Goal: Task Accomplishment & Management: Use online tool/utility

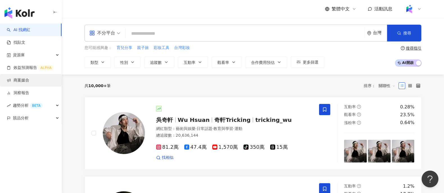
drag, startPoint x: 0, startPoint y: 0, endPoint x: 26, endPoint y: 83, distance: 87.2
click at [24, 83] on link "商案媒合" at bounding box center [18, 81] width 22 height 6
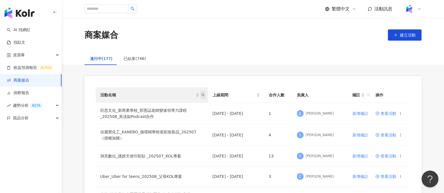
click at [203, 96] on icon "search" at bounding box center [202, 94] width 3 height 3
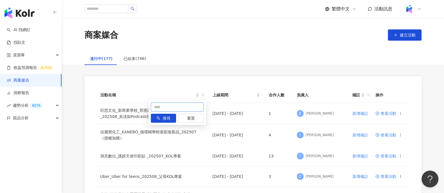
click at [159, 107] on input "text" at bounding box center [177, 107] width 53 height 9
type input "*"
type input "**"
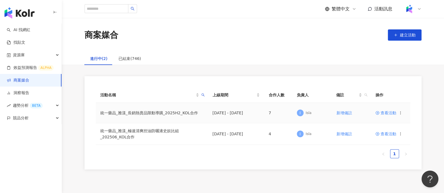
click at [387, 114] on span "查看活動" at bounding box center [385, 113] width 21 height 4
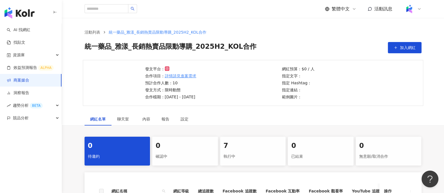
scroll to position [105, 0]
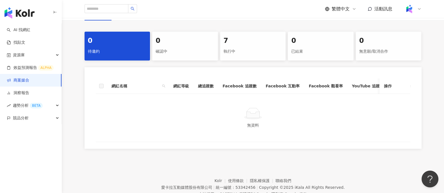
click at [253, 46] on div "7 執行中" at bounding box center [253, 46] width 66 height 29
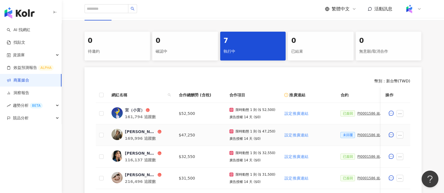
click at [360, 135] on div "PJ0001586 統一藥品_雅漾_長銷熱賣品限動導購_2025H2_KOL合作" at bounding box center [371, 135] width 28 height 4
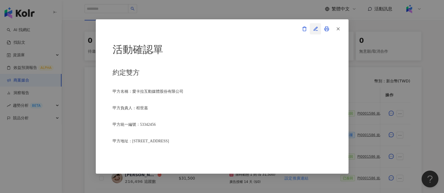
click at [317, 31] on span "button" at bounding box center [315, 29] width 5 height 6
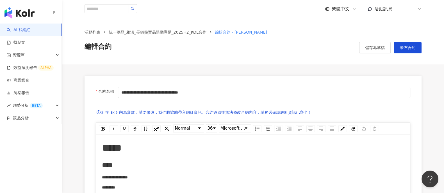
scroll to position [395, 0]
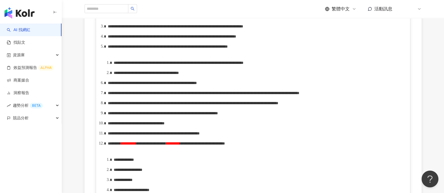
click at [119, 38] on span "**********" at bounding box center [172, 37] width 128 height 4
drag, startPoint x: 115, startPoint y: 97, endPoint x: 161, endPoint y: 98, distance: 46.3
click at [161, 38] on span "**********" at bounding box center [172, 37] width 128 height 4
drag, startPoint x: 246, startPoint y: 172, endPoint x: 345, endPoint y: 172, distance: 99.7
click at [299, 95] on span "**********" at bounding box center [203, 93] width 191 height 4
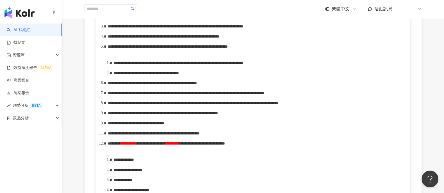
click at [368, 56] on div "**********" at bounding box center [256, 50] width 296 height 12
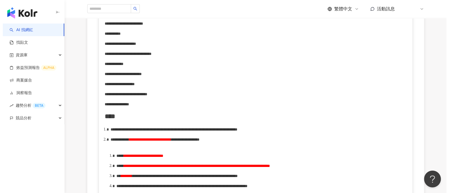
scroll to position [0, 0]
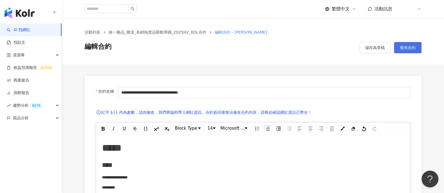
click at [405, 50] on span "發布合約" at bounding box center [408, 47] width 16 height 4
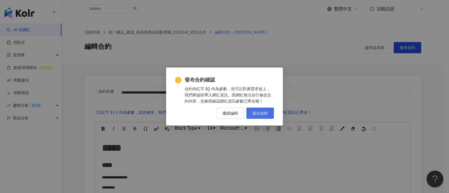
click at [262, 113] on span "送出合約" at bounding box center [260, 113] width 16 height 4
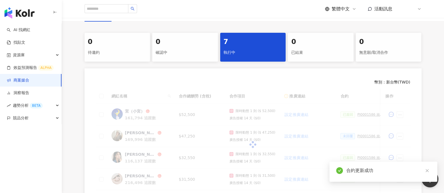
scroll to position [105, 0]
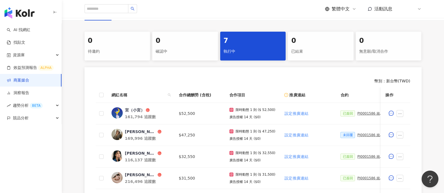
click at [29, 80] on link "商案媒合" at bounding box center [18, 81] width 22 height 6
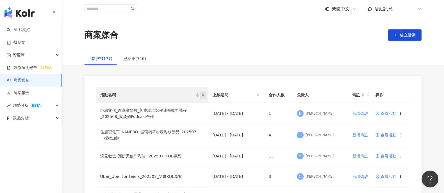
click at [204, 97] on span "活動名稱" at bounding box center [203, 95] width 6 height 8
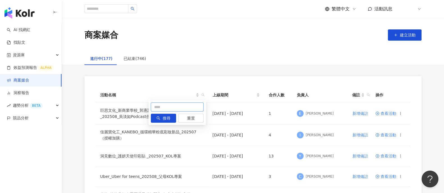
click at [171, 107] on input "text" at bounding box center [177, 107] width 53 height 9
type input "**"
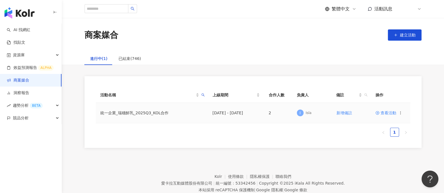
click at [379, 113] on circle at bounding box center [377, 112] width 3 height 3
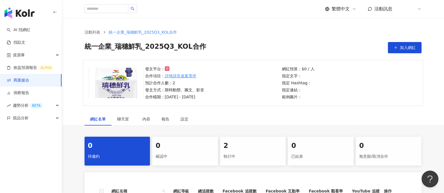
click at [261, 150] on div "2" at bounding box center [252, 146] width 59 height 10
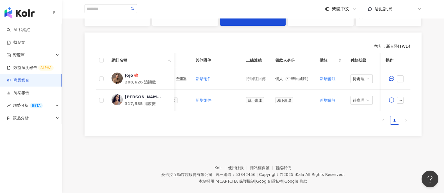
scroll to position [0, 245]
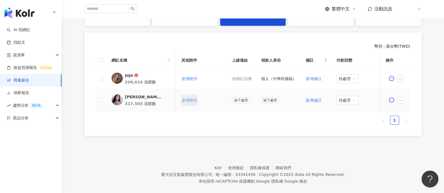
click at [191, 99] on span "新增附件" at bounding box center [190, 100] width 16 height 4
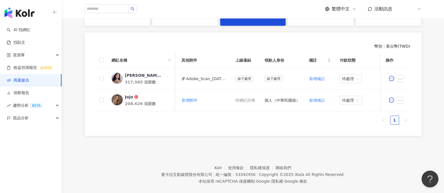
click at [203, 45] on div "幣別 ： 新台幣 ( TWD )" at bounding box center [253, 47] width 314 height 6
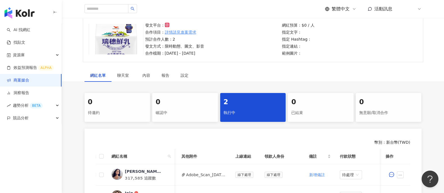
scroll to position [0, 0]
